Goal: Task Accomplishment & Management: Manage account settings

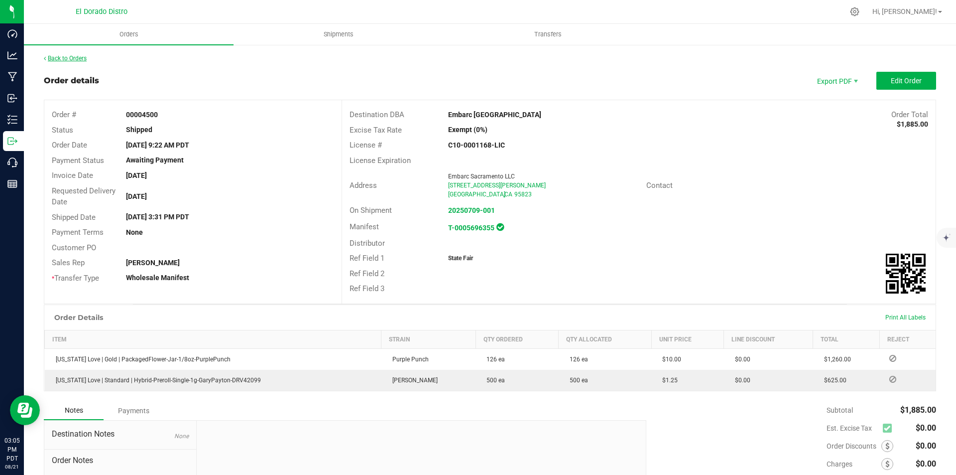
click at [86, 56] on link "Back to Orders" at bounding box center [65, 58] width 43 height 7
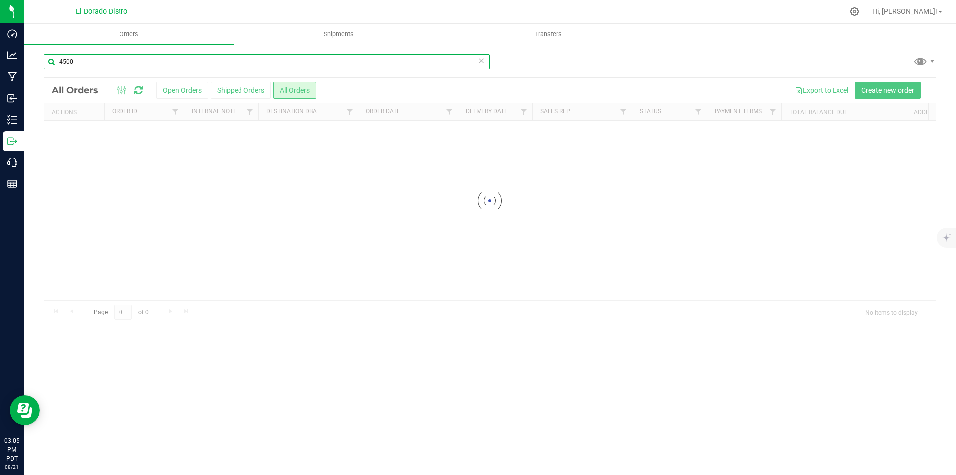
click at [86, 56] on input "4500" at bounding box center [267, 61] width 446 height 15
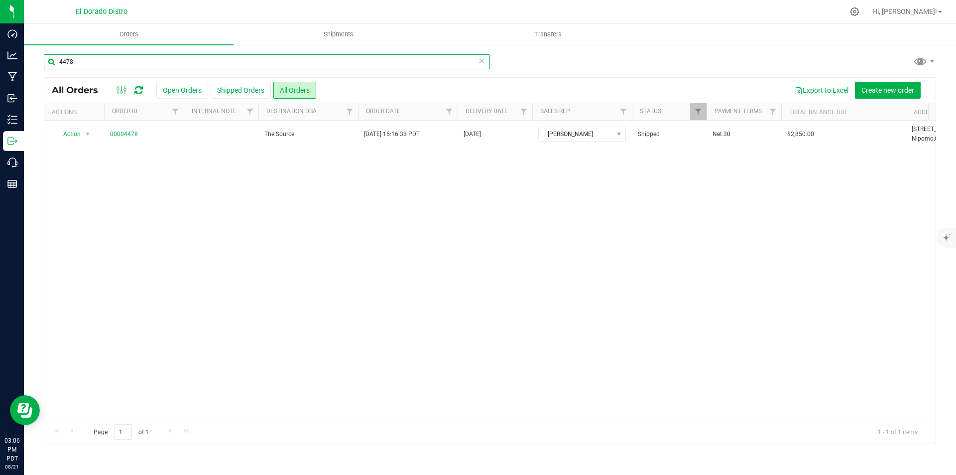
click at [90, 67] on input "4478" at bounding box center [267, 61] width 446 height 15
type input "4478"
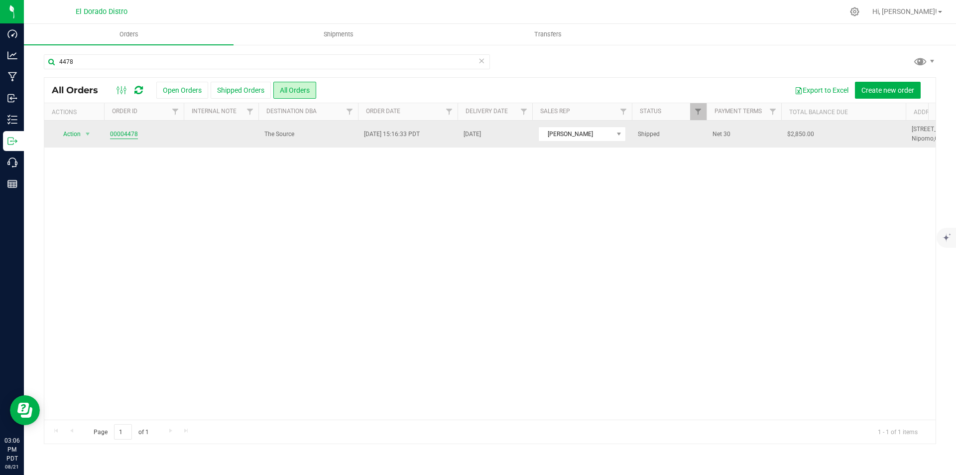
click at [126, 133] on link "00004478" at bounding box center [124, 133] width 28 height 9
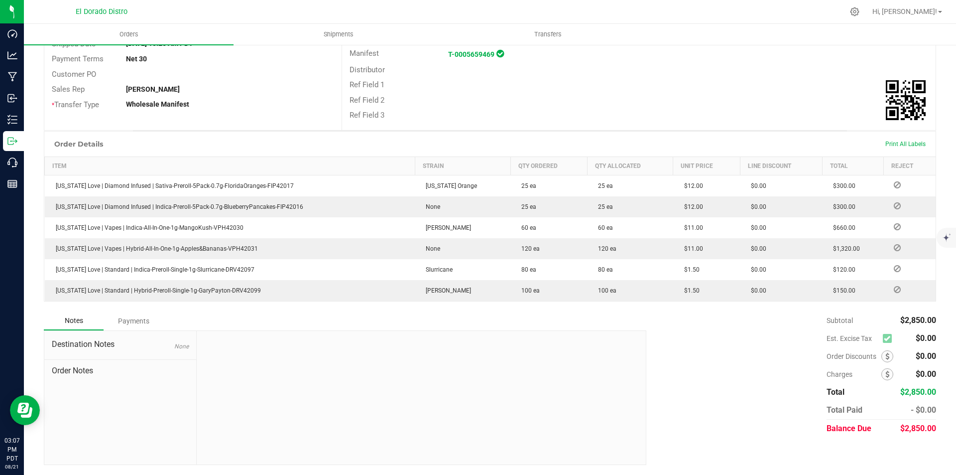
click at [142, 313] on div "Payments" at bounding box center [134, 321] width 60 height 18
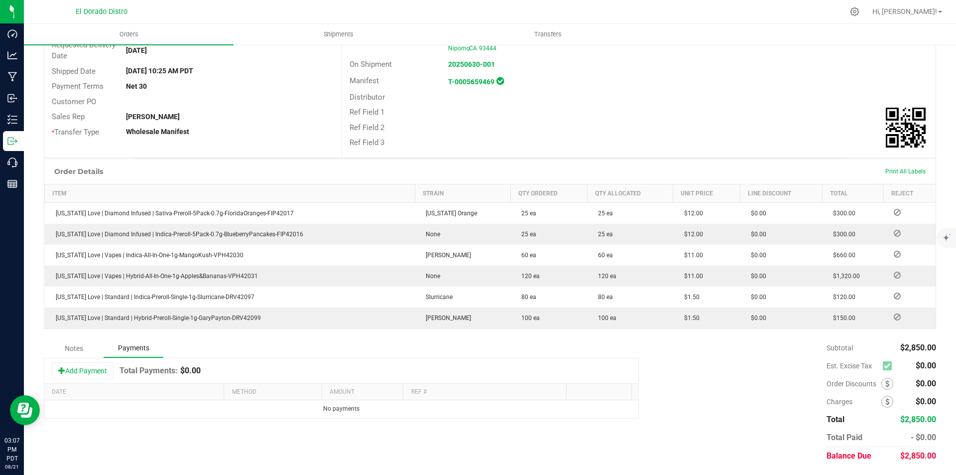
scroll to position [146, 0]
drag, startPoint x: 69, startPoint y: 371, endPoint x: 160, endPoint y: 399, distance: 94.8
click at [70, 371] on button "Add Payment" at bounding box center [83, 370] width 62 height 17
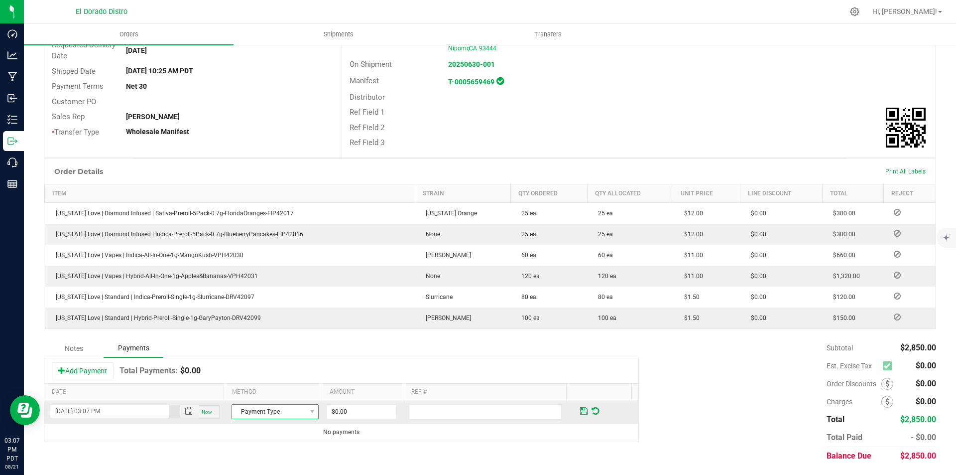
click at [266, 407] on span "Payment Type" at bounding box center [269, 411] width 74 height 14
click at [256, 339] on li "Cash" at bounding box center [271, 339] width 84 height 14
drag, startPoint x: 340, startPoint y: 400, endPoint x: 352, endPoint y: 406, distance: 12.7
click at [342, 401] on td "$0.00" at bounding box center [366, 411] width 83 height 23
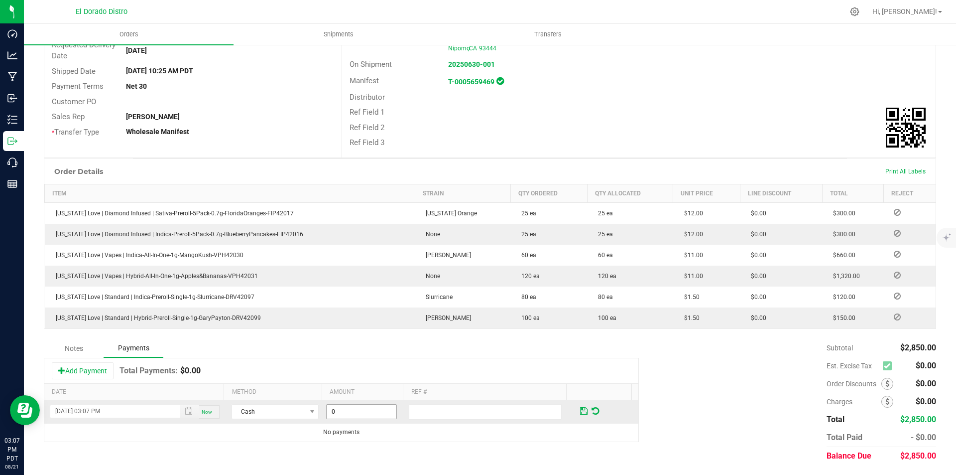
click at [352, 406] on input "0" at bounding box center [362, 411] width 70 height 14
type input "$2,850.00"
click at [580, 409] on span at bounding box center [583, 410] width 7 height 9
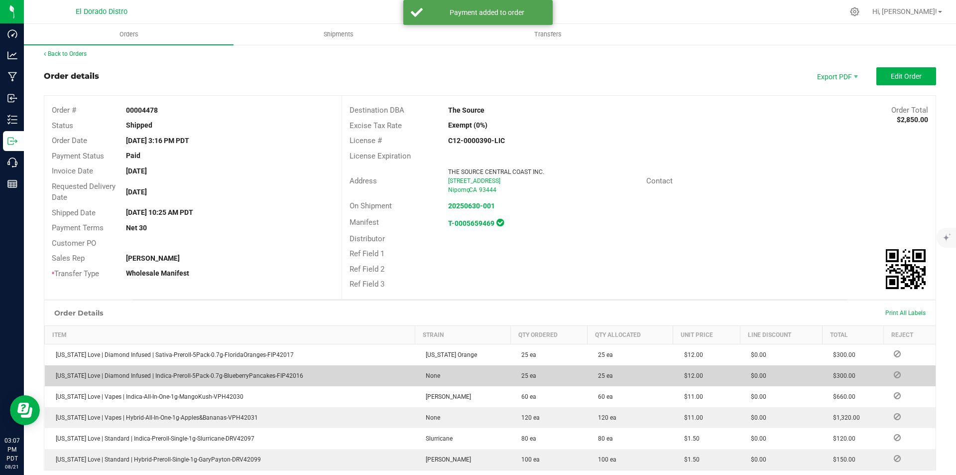
scroll to position [0, 0]
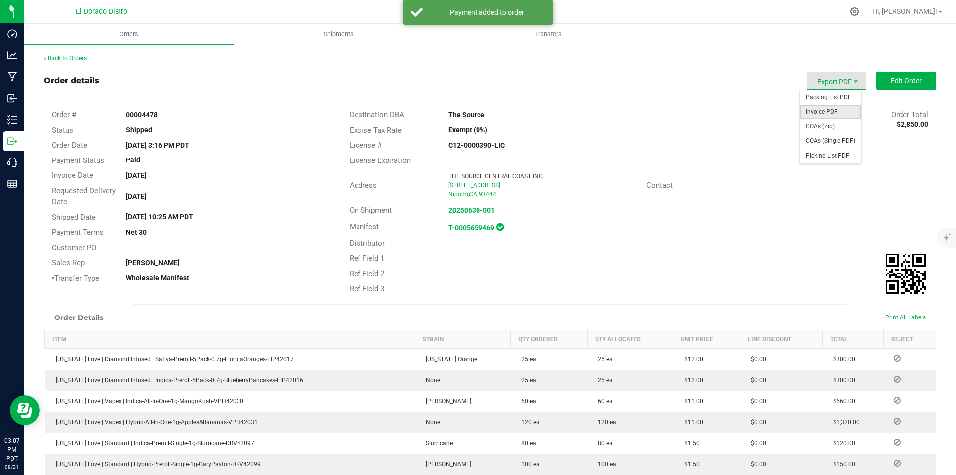
click at [832, 109] on span "Invoice PDF" at bounding box center [831, 112] width 62 height 14
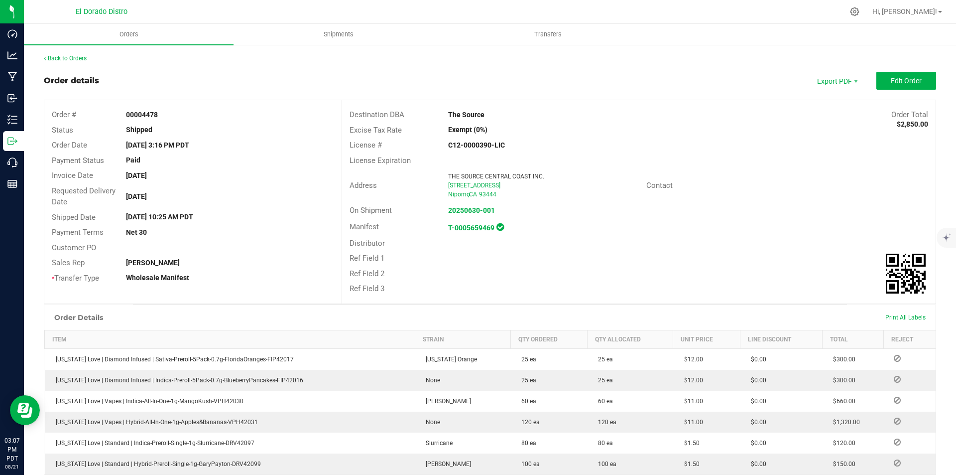
click at [80, 62] on div "Back to Orders" at bounding box center [490, 58] width 892 height 9
drag, startPoint x: 90, startPoint y: 61, endPoint x: 85, endPoint y: 58, distance: 5.4
click at [88, 60] on div "Back to Orders" at bounding box center [490, 58] width 892 height 9
click at [83, 57] on link "Back to Orders" at bounding box center [65, 58] width 43 height 7
